Goal: Task Accomplishment & Management: Use online tool/utility

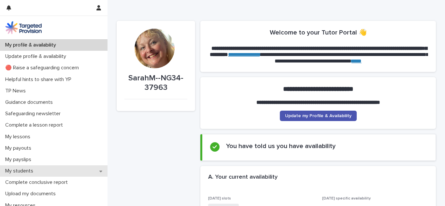
click at [99, 171] on icon at bounding box center [100, 172] width 3 height 2
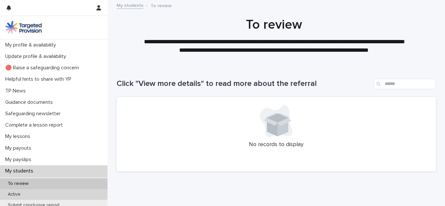
click at [63, 194] on div "Active" at bounding box center [53, 194] width 107 height 11
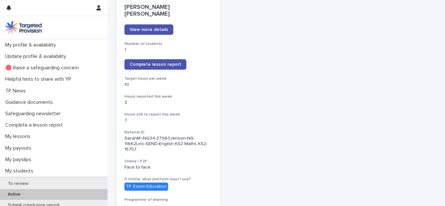
scroll to position [102, 0]
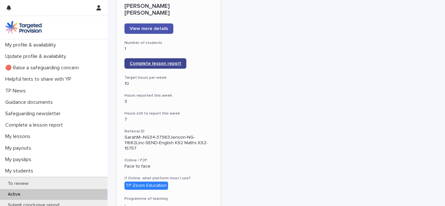
click at [161, 61] on span "Complete lesson report" at bounding box center [155, 63] width 51 height 5
click at [150, 61] on span "Complete lesson report" at bounding box center [155, 63] width 51 height 5
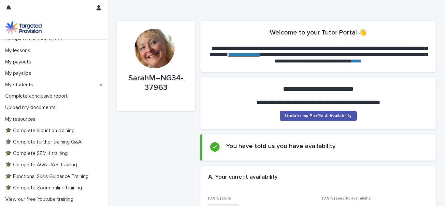
scroll to position [85, 0]
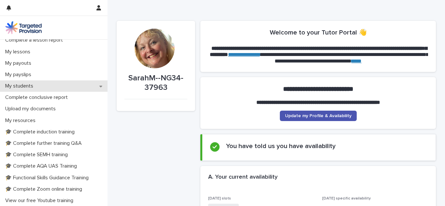
click at [99, 88] on icon at bounding box center [100, 86] width 3 height 5
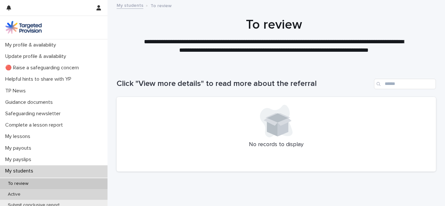
click at [76, 194] on div "Active" at bounding box center [53, 194] width 107 height 11
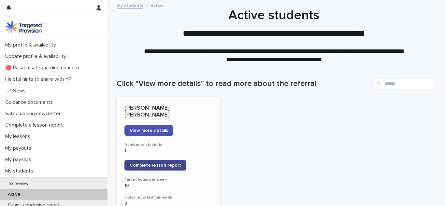
click at [146, 163] on span "Complete lesson report" at bounding box center [155, 165] width 51 height 5
